Goal: Task Accomplishment & Management: Use online tool/utility

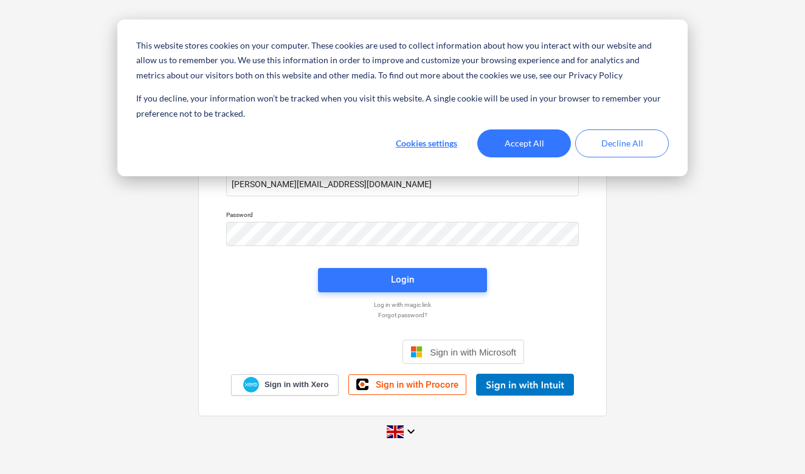
type input "[PERSON_NAME][EMAIL_ADDRESS][DOMAIN_NAME]"
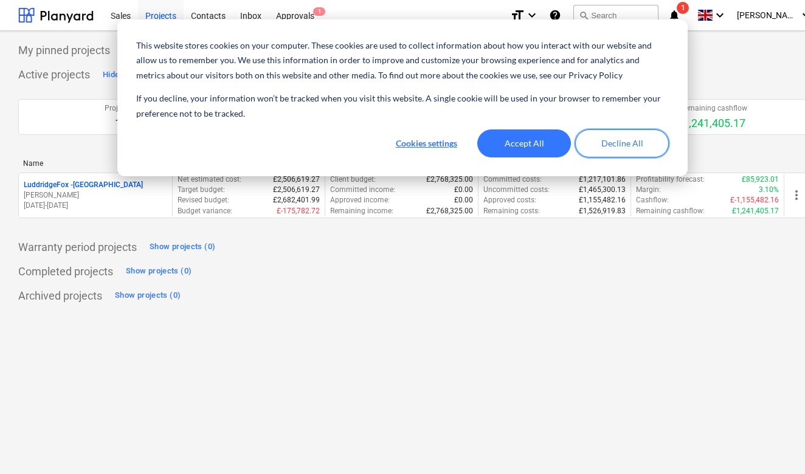
click at [607, 134] on button "Decline All" at bounding box center [622, 144] width 94 height 28
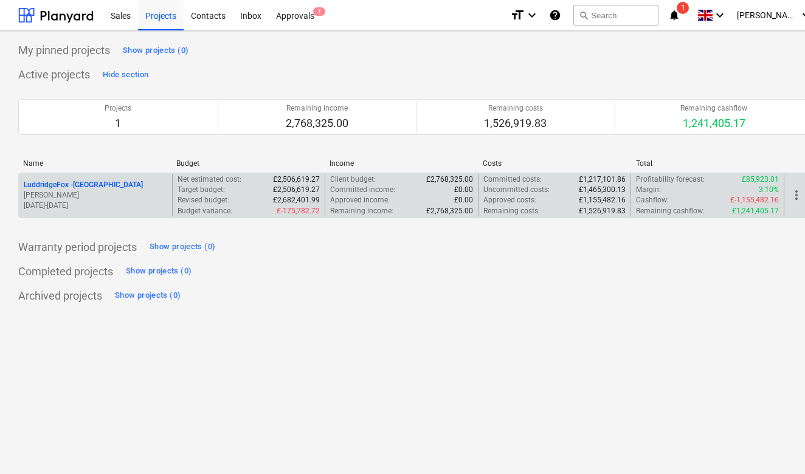
click at [131, 184] on p "LuddridgeFox - [GEOGRAPHIC_DATA]" at bounding box center [83, 185] width 119 height 10
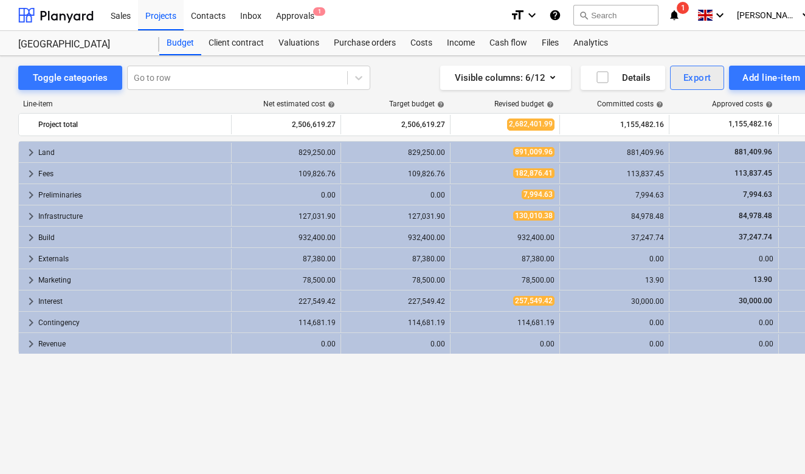
scroll to position [0, 2]
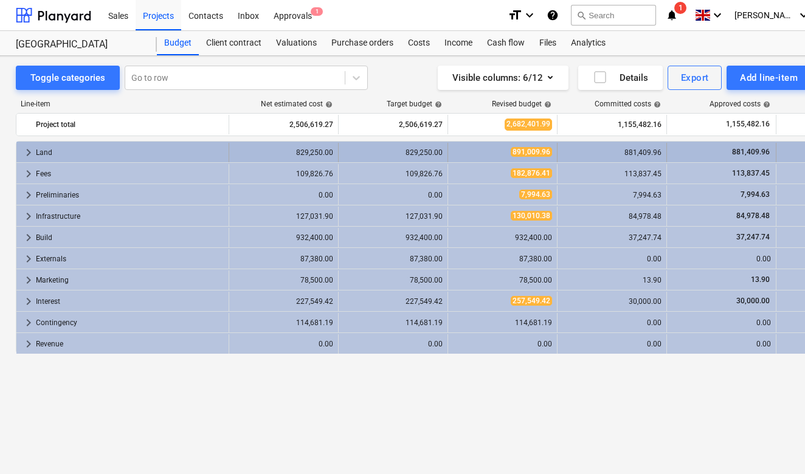
click at [27, 156] on span "keyboard_arrow_right" at bounding box center [28, 152] width 15 height 15
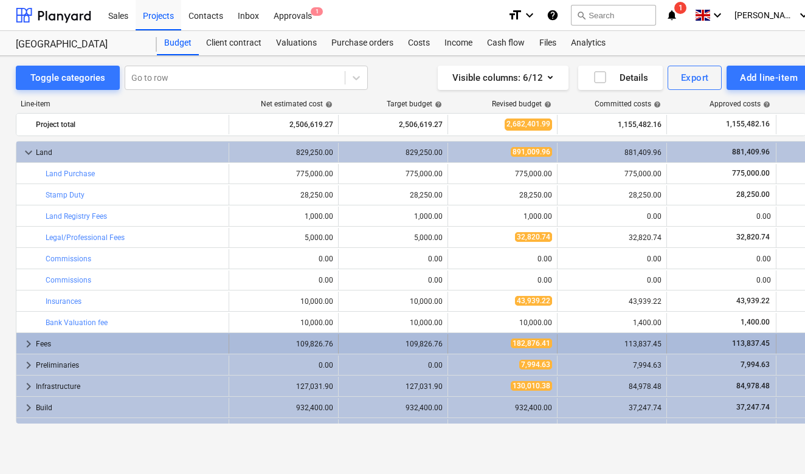
click at [28, 347] on span "keyboard_arrow_right" at bounding box center [28, 344] width 15 height 15
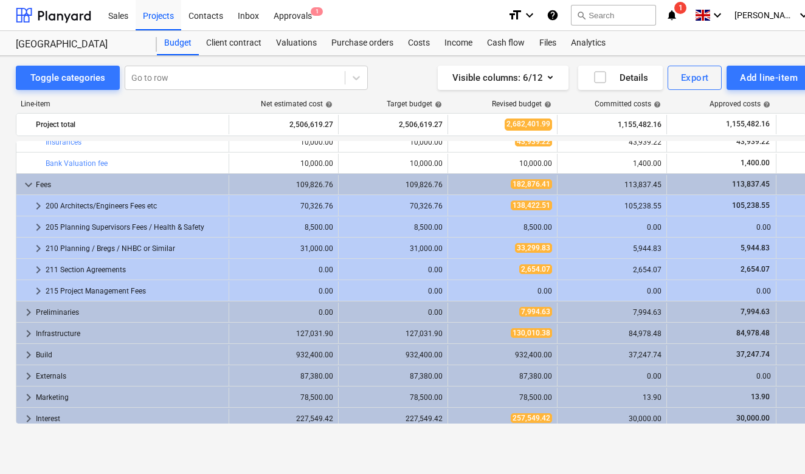
scroll to position [202, 0]
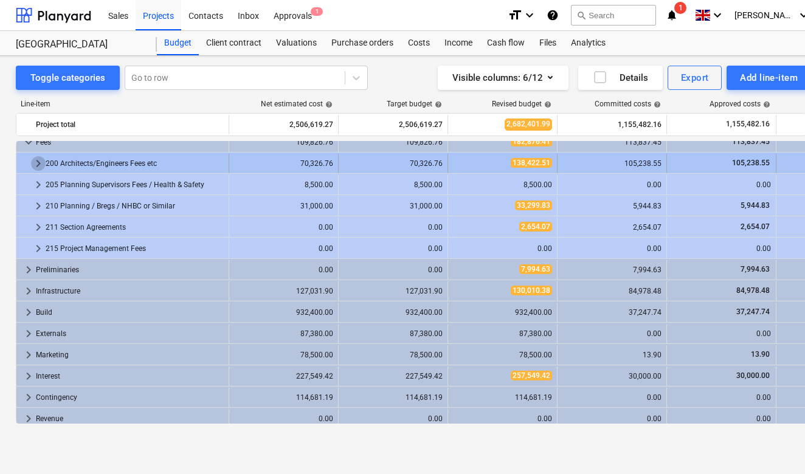
click at [41, 170] on span "keyboard_arrow_right" at bounding box center [38, 163] width 15 height 15
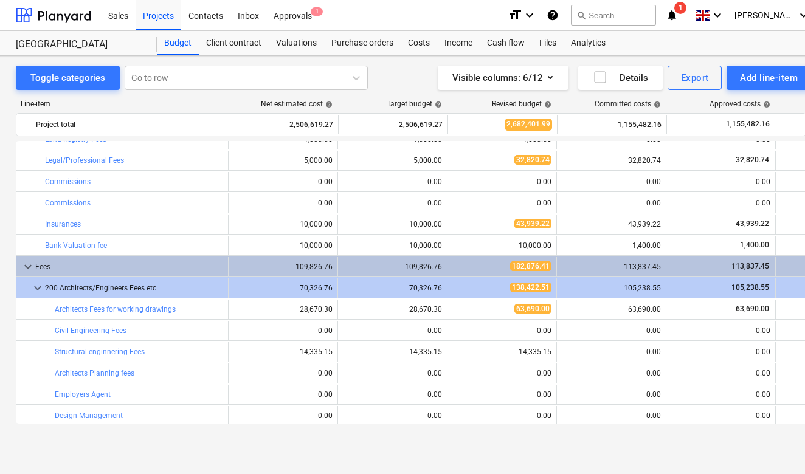
scroll to position [58, 1]
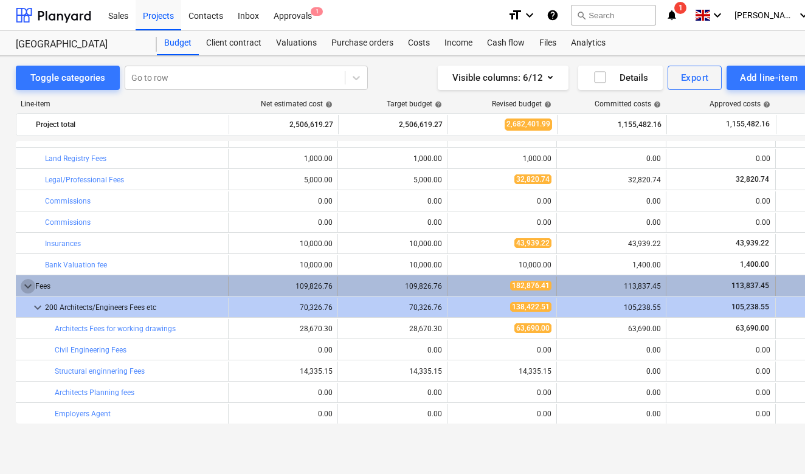
click at [27, 286] on span "keyboard_arrow_down" at bounding box center [28, 286] width 15 height 15
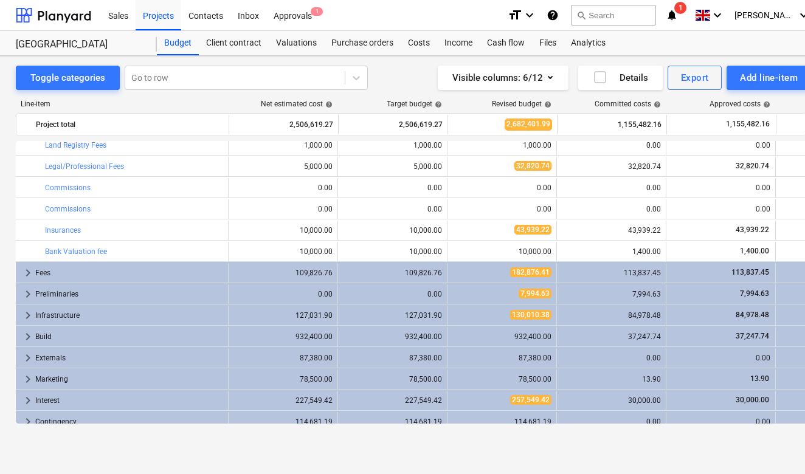
scroll to position [78, 1]
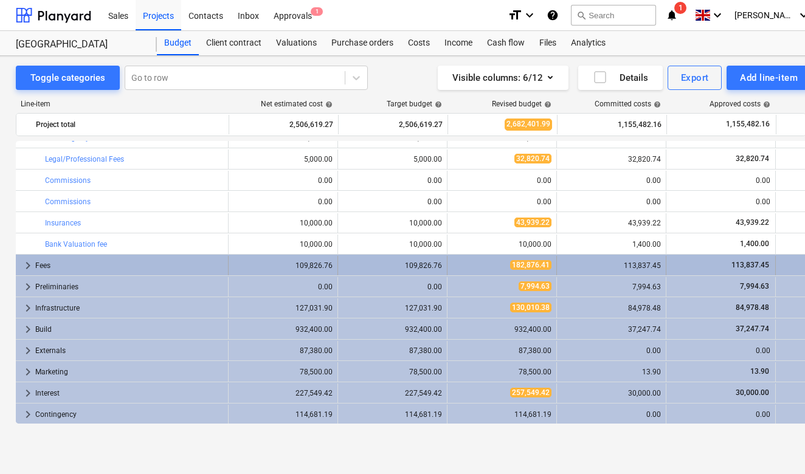
click at [24, 268] on span "keyboard_arrow_right" at bounding box center [28, 266] width 15 height 15
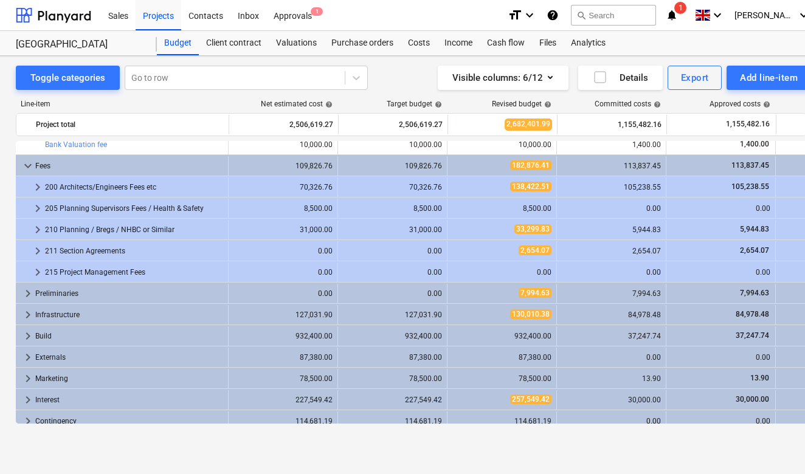
scroll to position [184, 1]
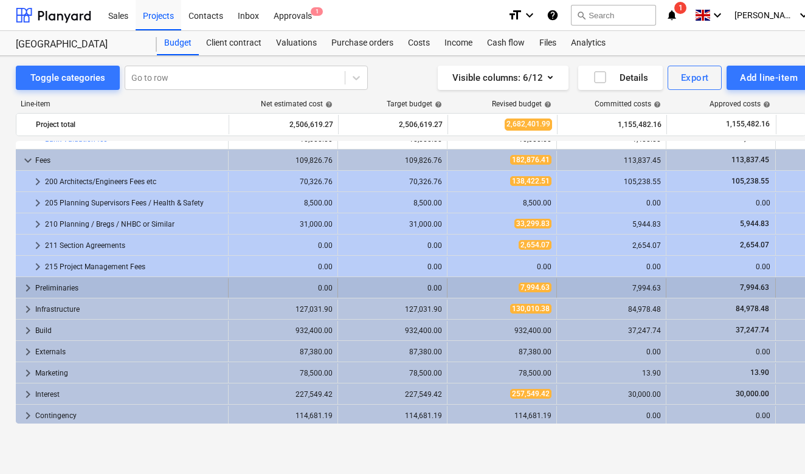
click at [27, 291] on span "keyboard_arrow_right" at bounding box center [28, 288] width 15 height 15
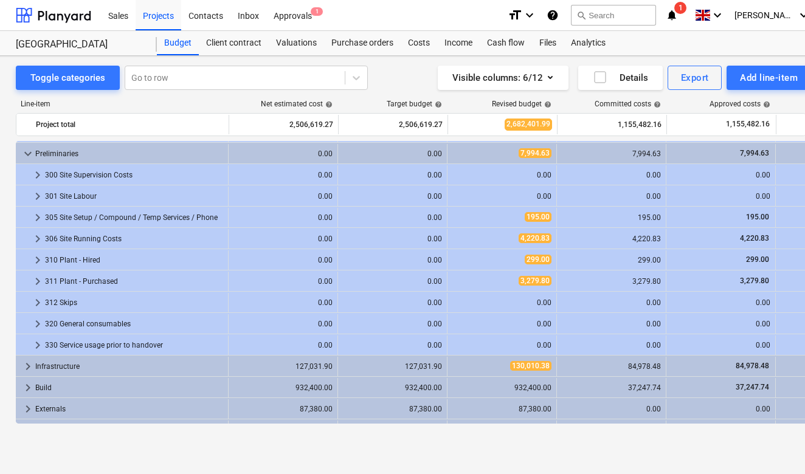
scroll to position [356, 1]
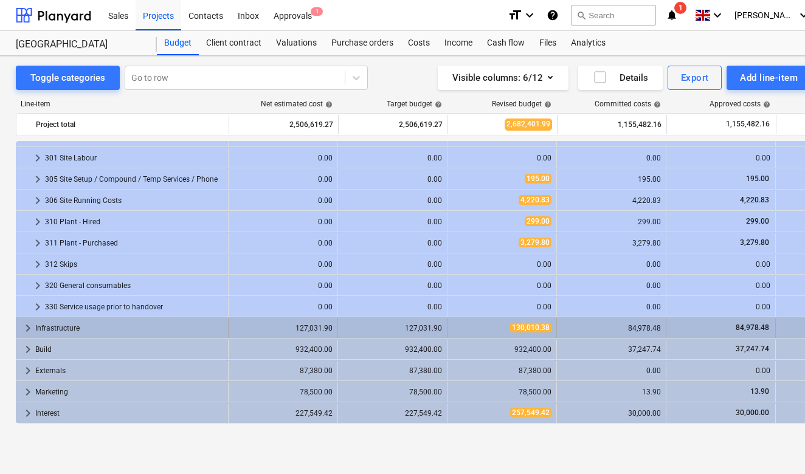
click at [23, 331] on span "keyboard_arrow_right" at bounding box center [28, 328] width 15 height 15
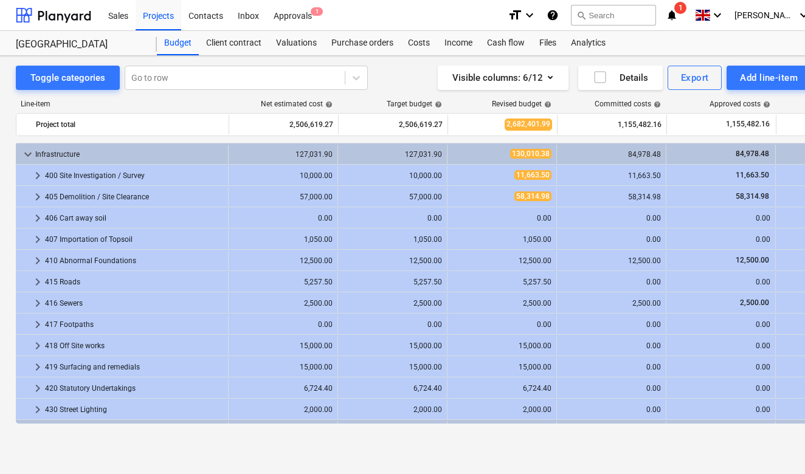
scroll to position [567, 1]
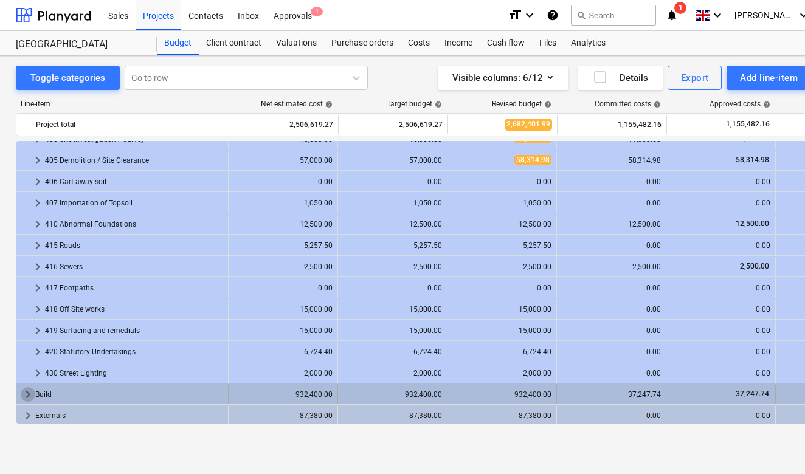
click at [23, 395] on span "keyboard_arrow_right" at bounding box center [28, 394] width 15 height 15
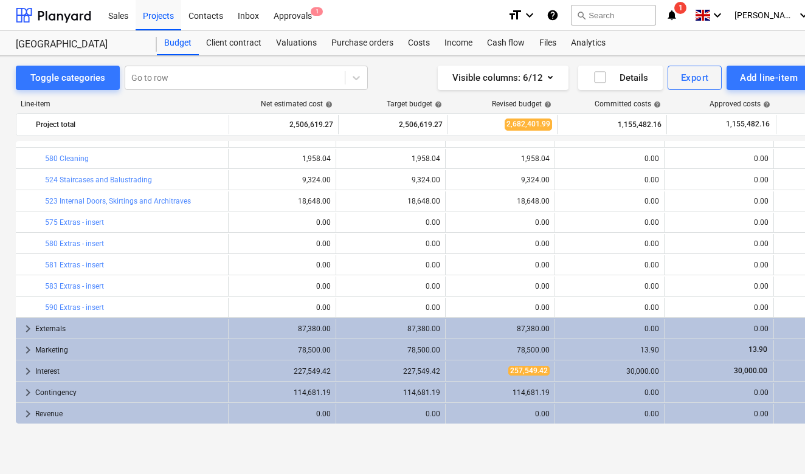
scroll to position [1314, 2]
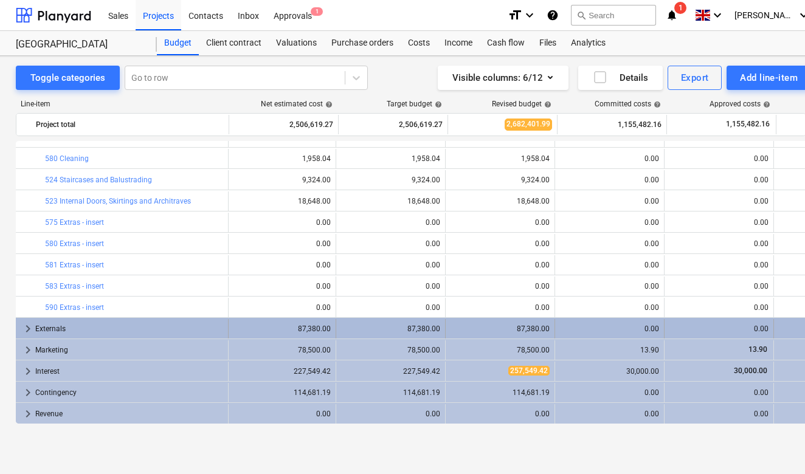
click at [29, 330] on span "keyboard_arrow_right" at bounding box center [28, 329] width 15 height 15
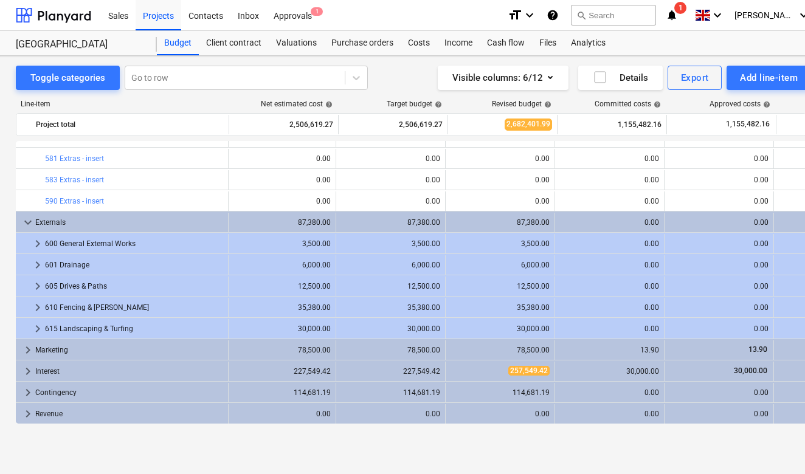
scroll to position [1420, 2]
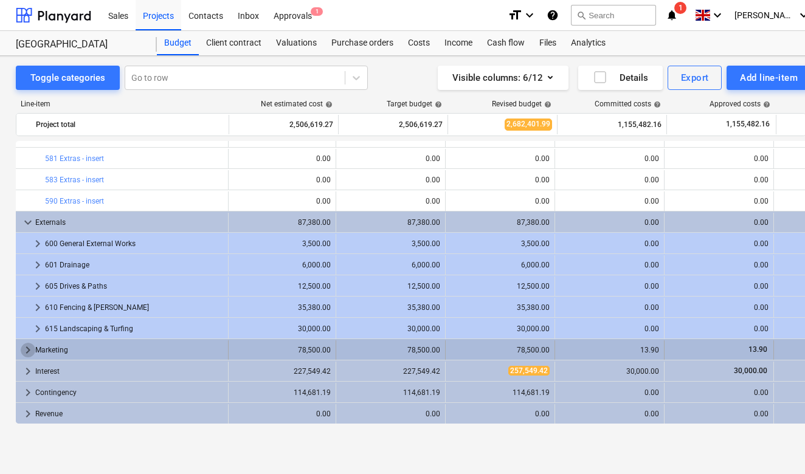
click at [24, 350] on span "keyboard_arrow_right" at bounding box center [28, 350] width 15 height 15
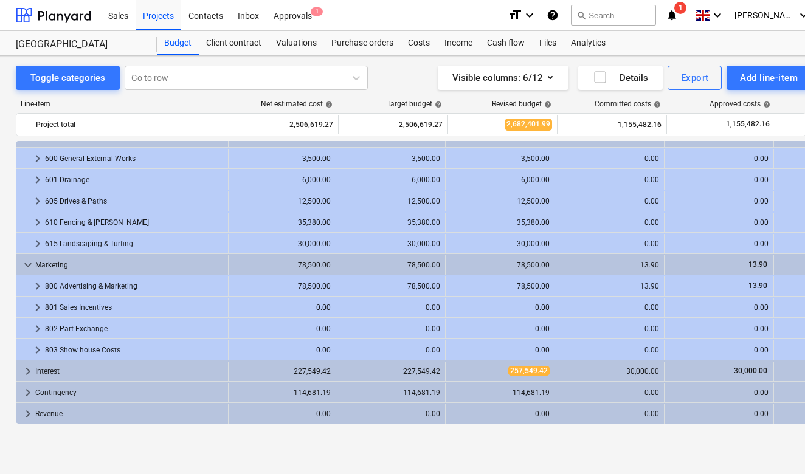
scroll to position [1505, 2]
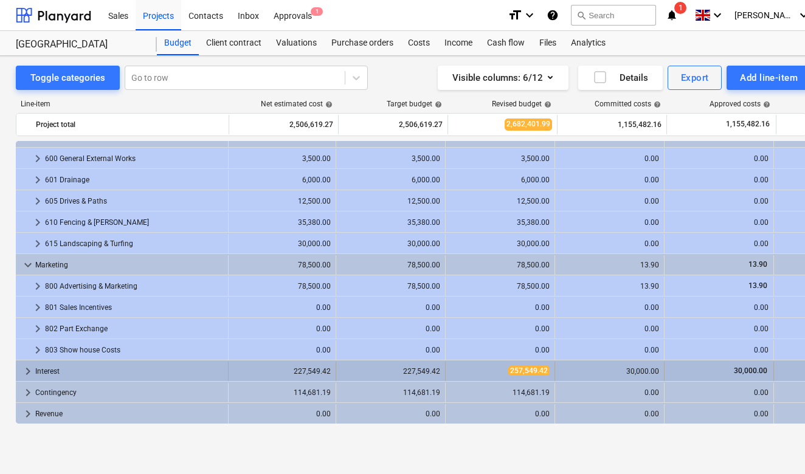
click at [26, 373] on span "keyboard_arrow_right" at bounding box center [28, 371] width 15 height 15
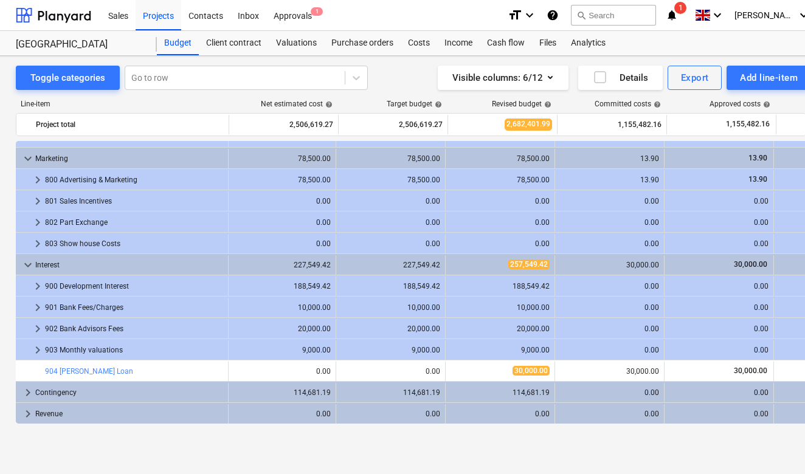
scroll to position [1612, 2]
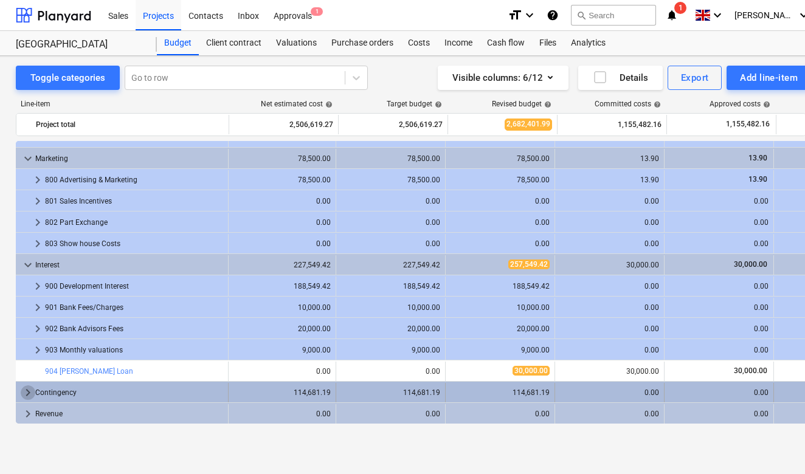
click at [27, 396] on span "keyboard_arrow_right" at bounding box center [28, 393] width 15 height 15
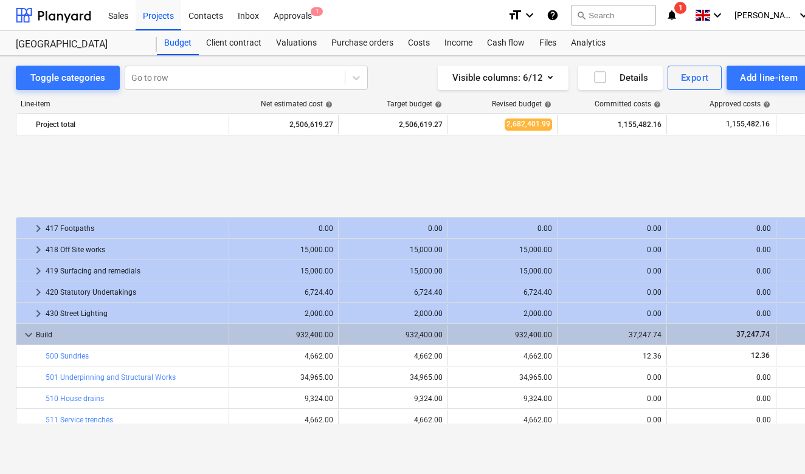
scroll to position [772, 0]
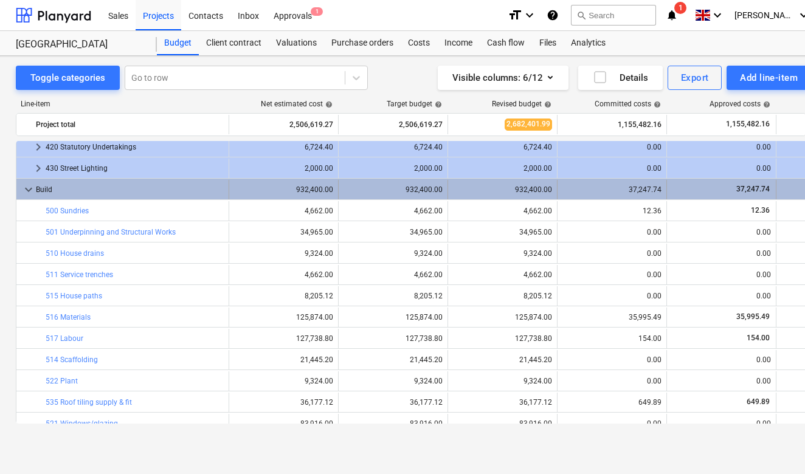
click at [33, 189] on span "keyboard_arrow_down" at bounding box center [28, 189] width 15 height 15
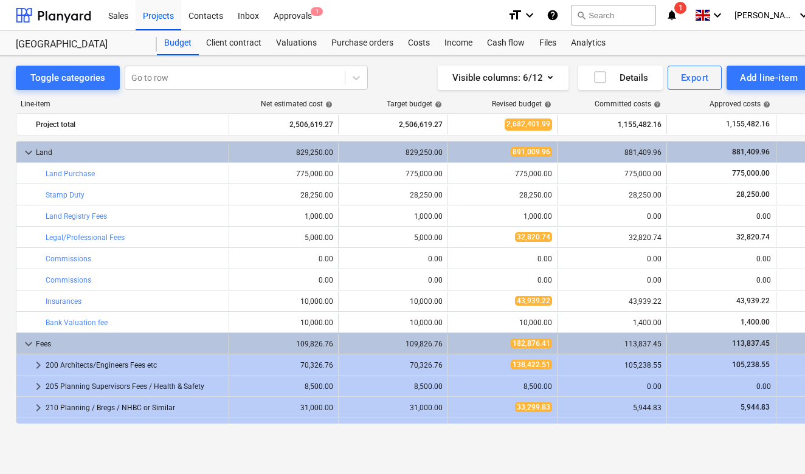
scroll to position [0, 0]
click at [688, 75] on div "Export" at bounding box center [695, 78] width 28 height 16
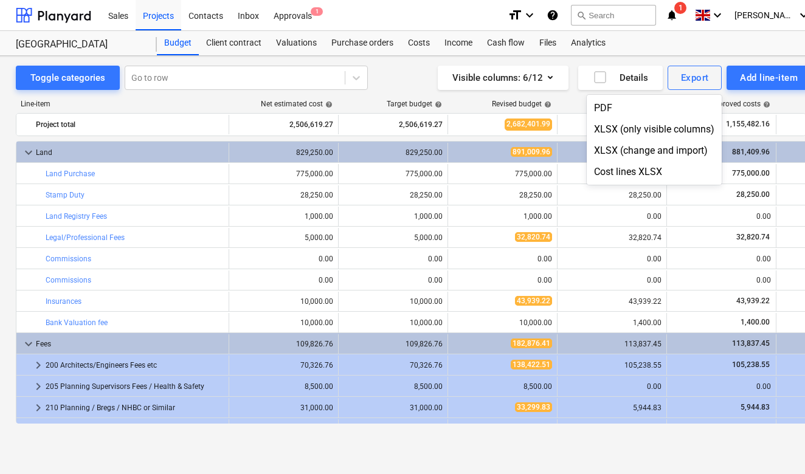
click at [653, 44] on div at bounding box center [402, 237] width 805 height 474
